Goal: Transaction & Acquisition: Book appointment/travel/reservation

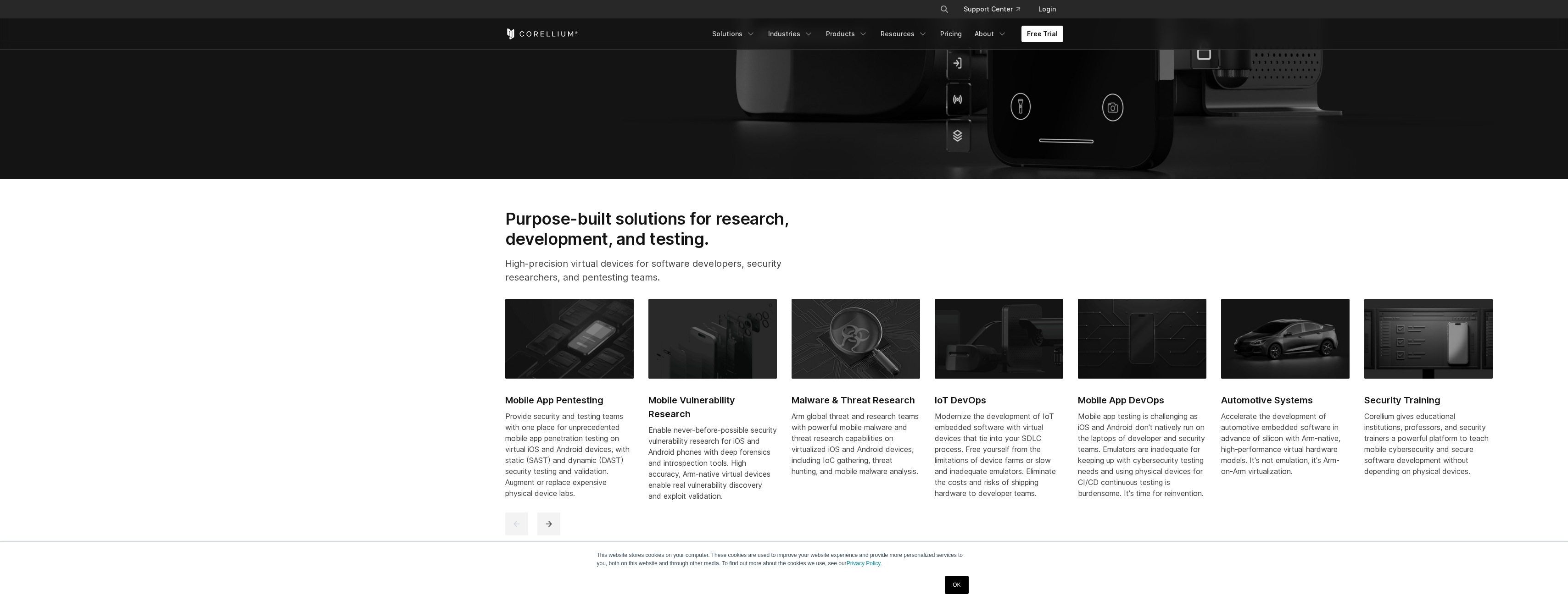
scroll to position [458, 0]
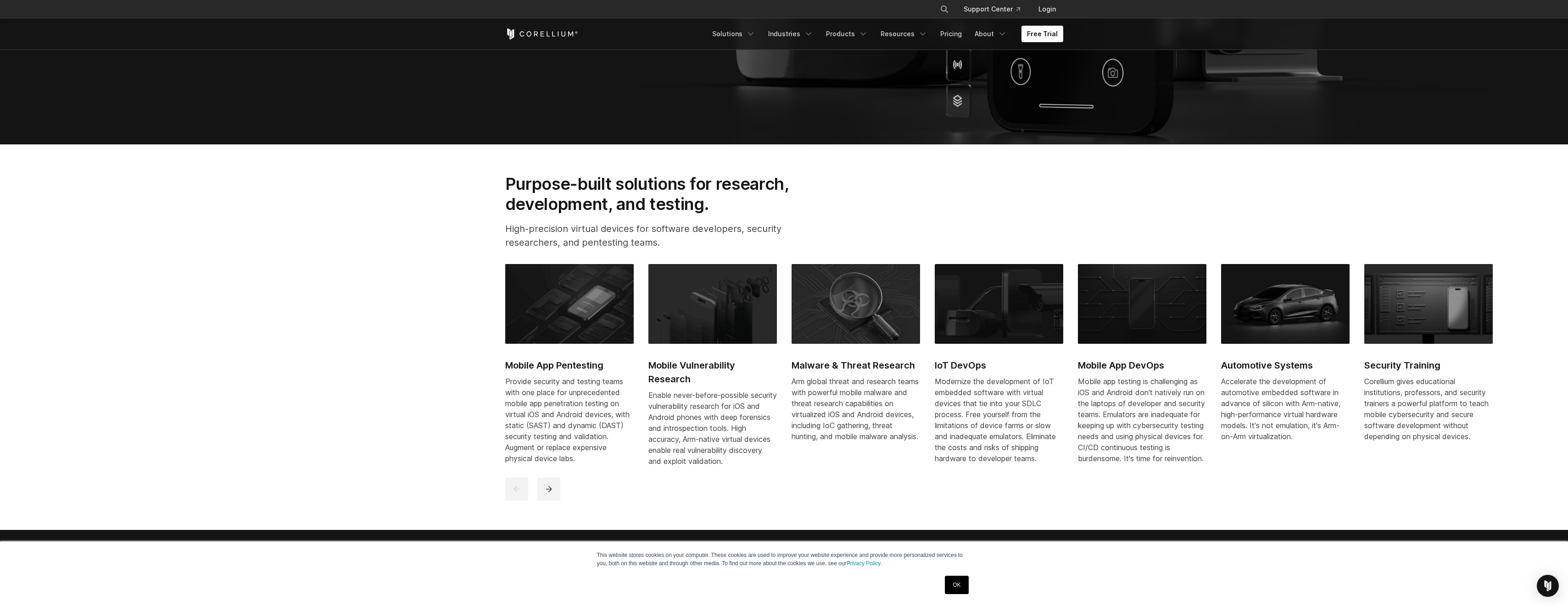
click at [957, 584] on link "OK" at bounding box center [957, 585] width 23 height 18
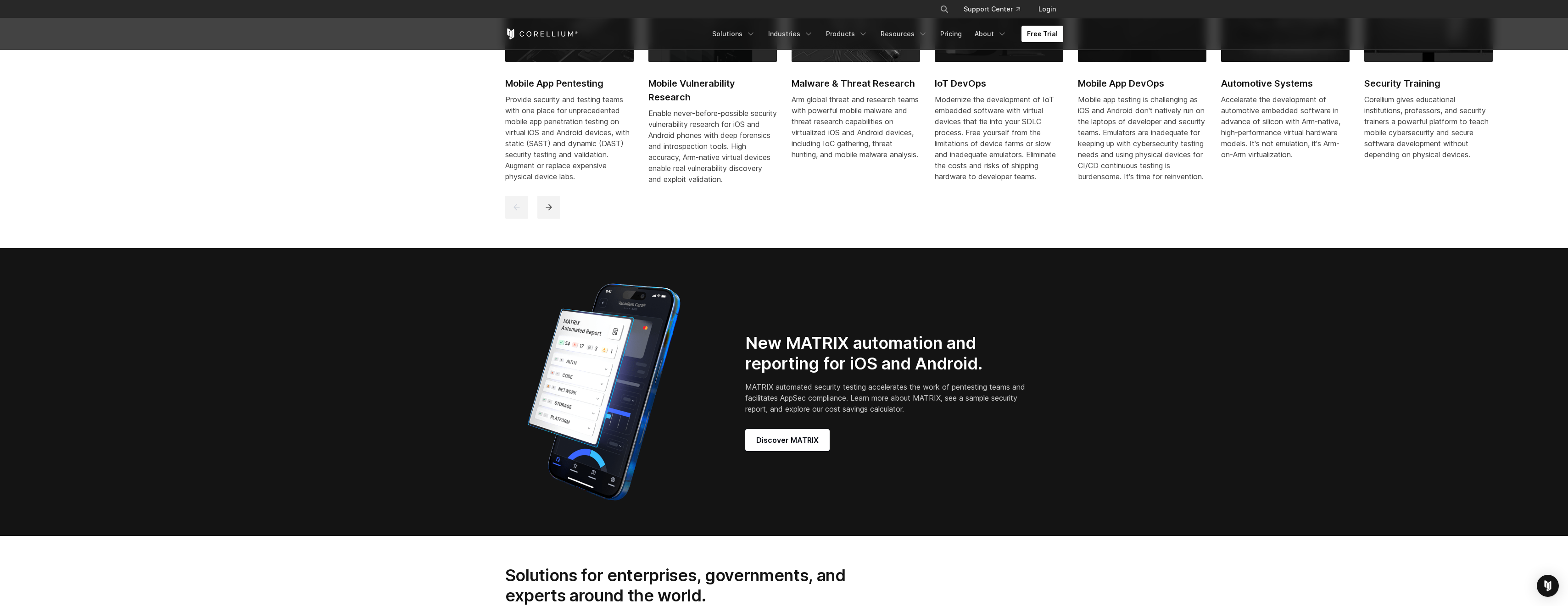
scroll to position [780, 0]
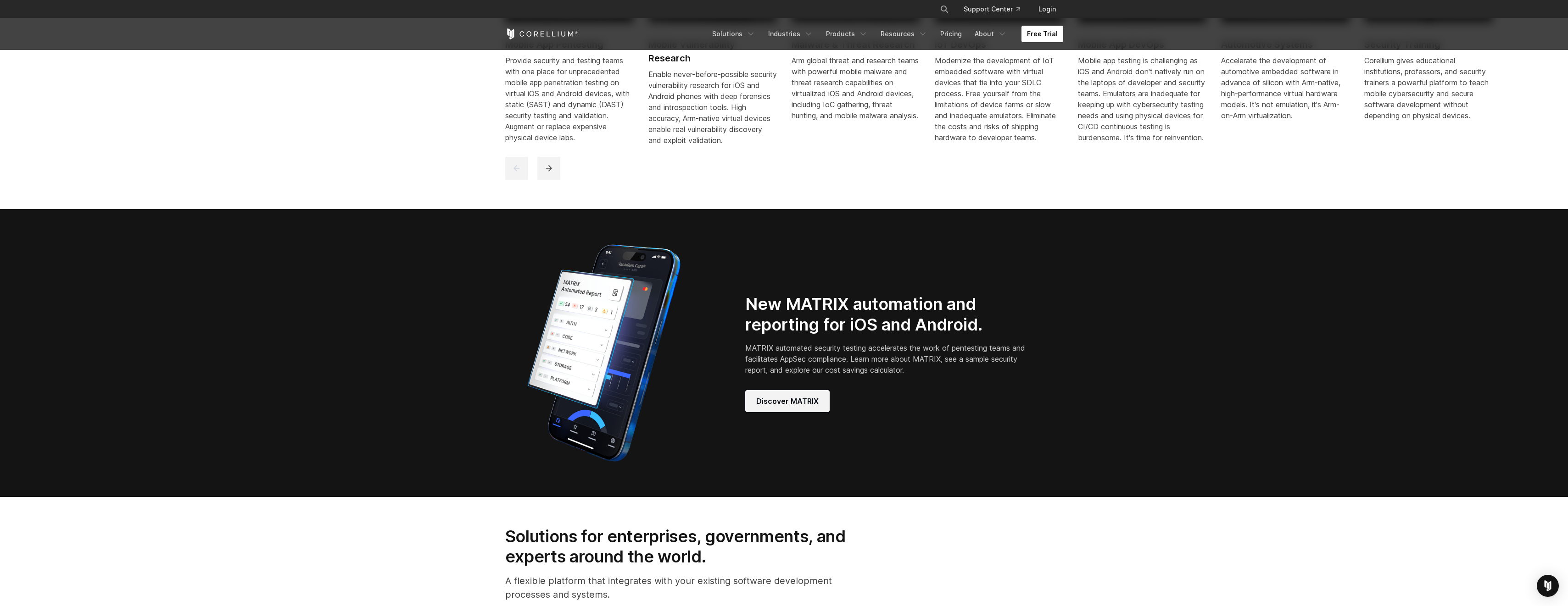
click at [779, 404] on span "Discover MATRIX" at bounding box center [787, 402] width 62 height 11
click at [1047, 36] on link "Free Trial" at bounding box center [1043, 34] width 41 height 16
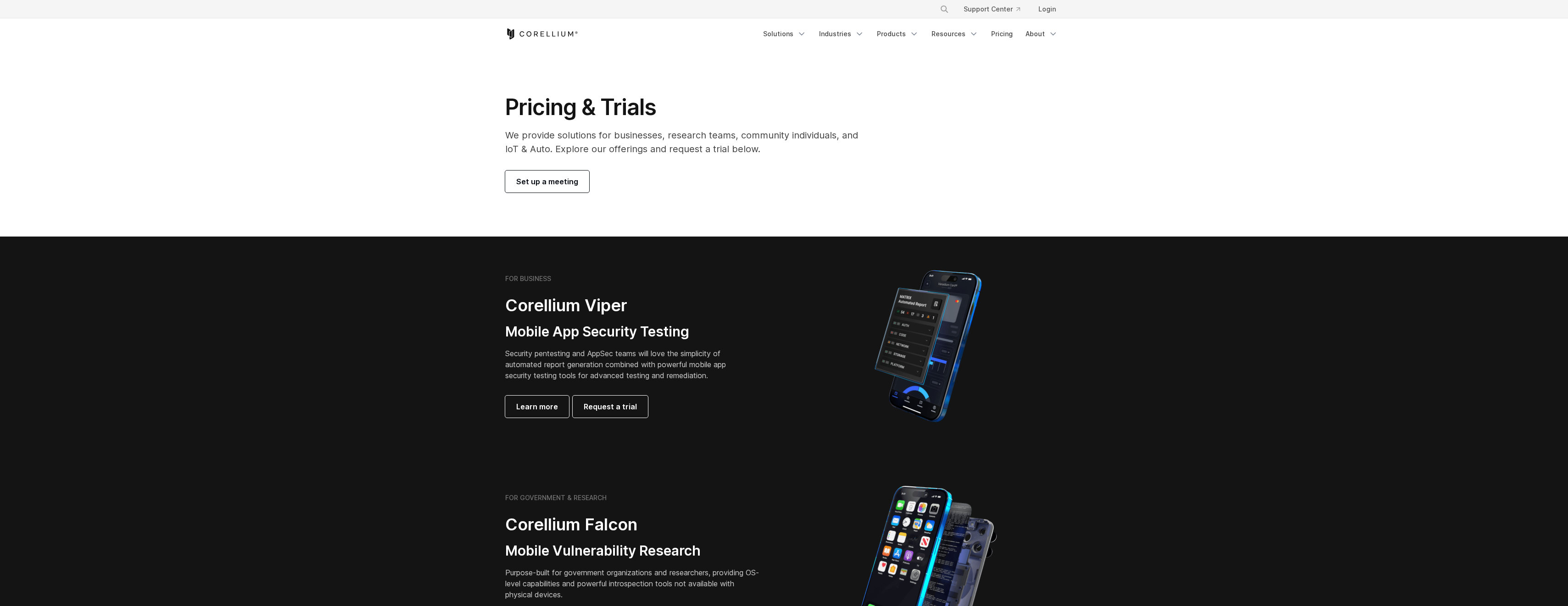
click at [524, 187] on link "Set up a meeting" at bounding box center [547, 181] width 84 height 22
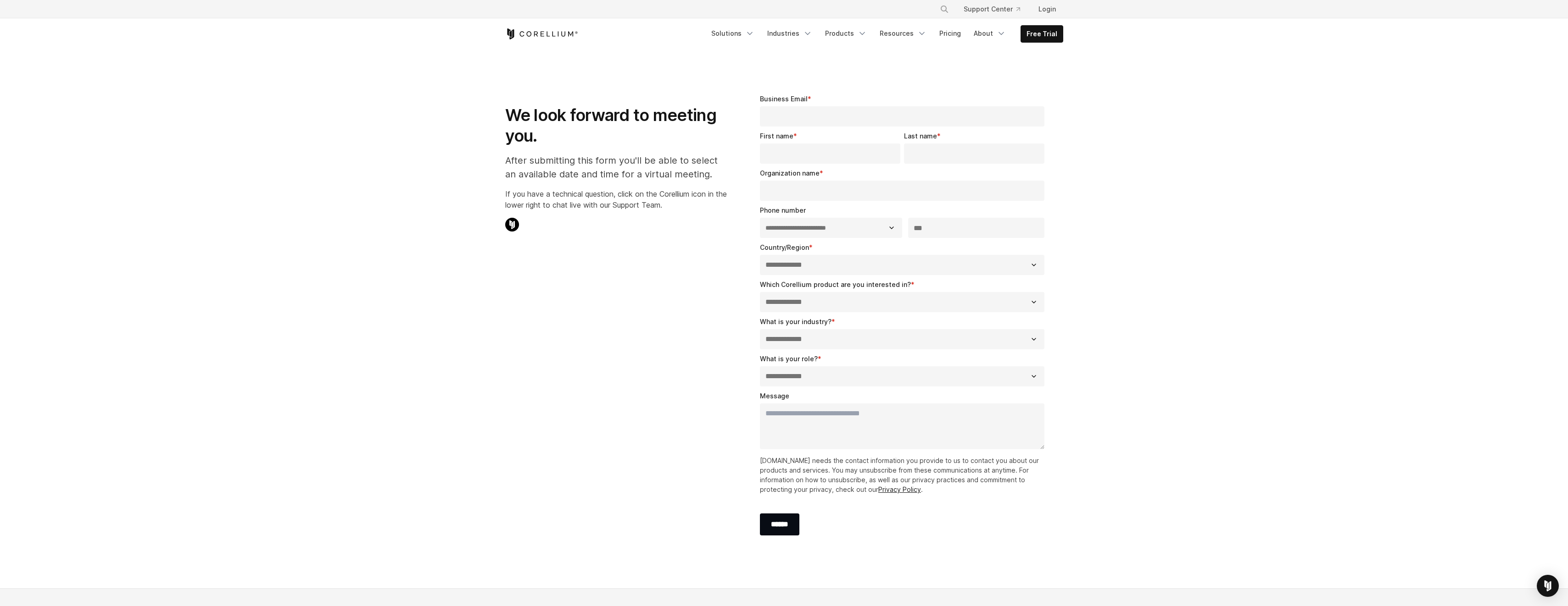
select select "**"
